Goal: Task Accomplishment & Management: Manage account settings

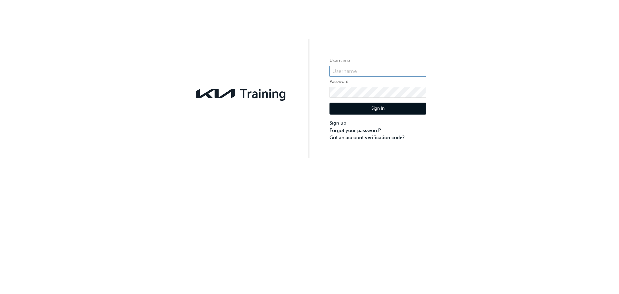
click at [373, 67] on input "text" at bounding box center [377, 71] width 97 height 11
type input "[PERSON_NAME][EMAIL_ADDRESS][PERSON_NAME][DOMAIN_NAME]"
click button "Sign In" at bounding box center [377, 109] width 97 height 12
click at [361, 70] on input "text" at bounding box center [377, 71] width 97 height 11
type input "[PERSON_NAME][EMAIL_ADDRESS][PERSON_NAME][DOMAIN_NAME]"
